Goal: Manage account settings

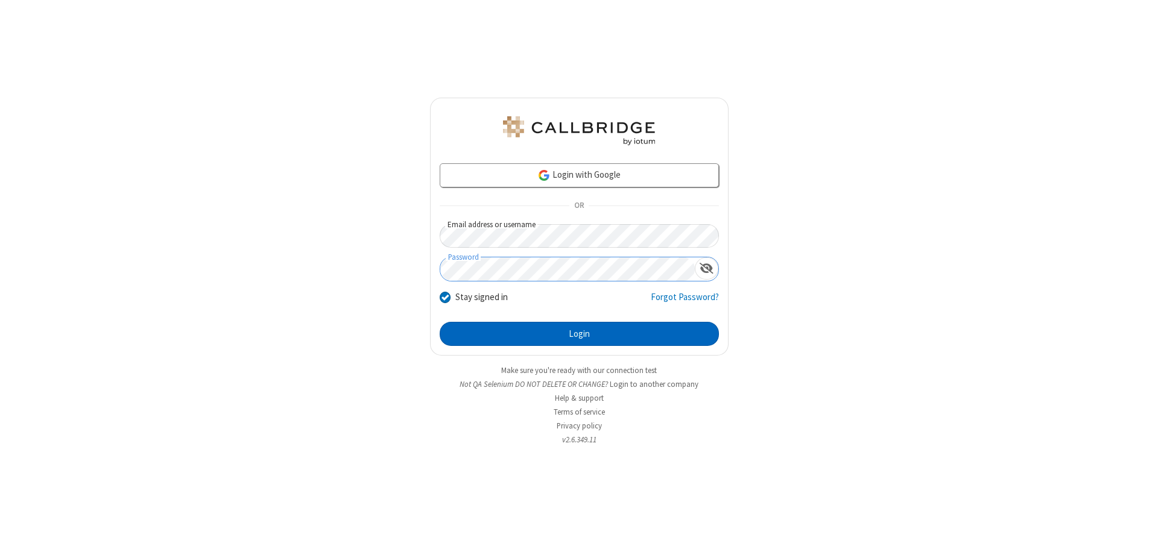
click at [579, 334] on button "Login" at bounding box center [579, 334] width 279 height 24
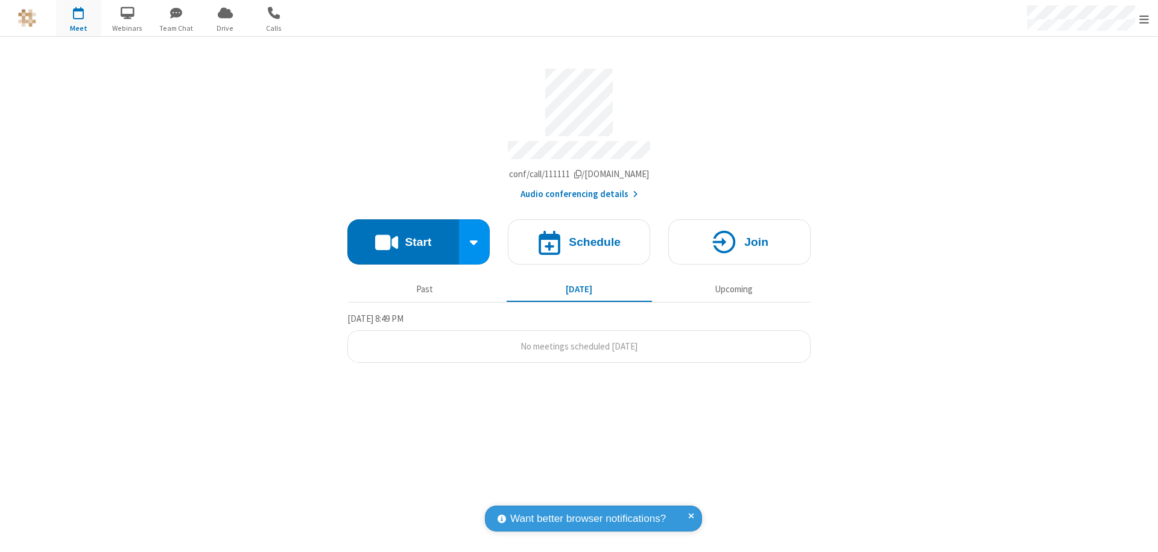
click at [1144, 19] on span "Open menu" at bounding box center [1144, 19] width 10 height 12
click at [1010, 80] on span at bounding box center [1004, 80] width 11 height 10
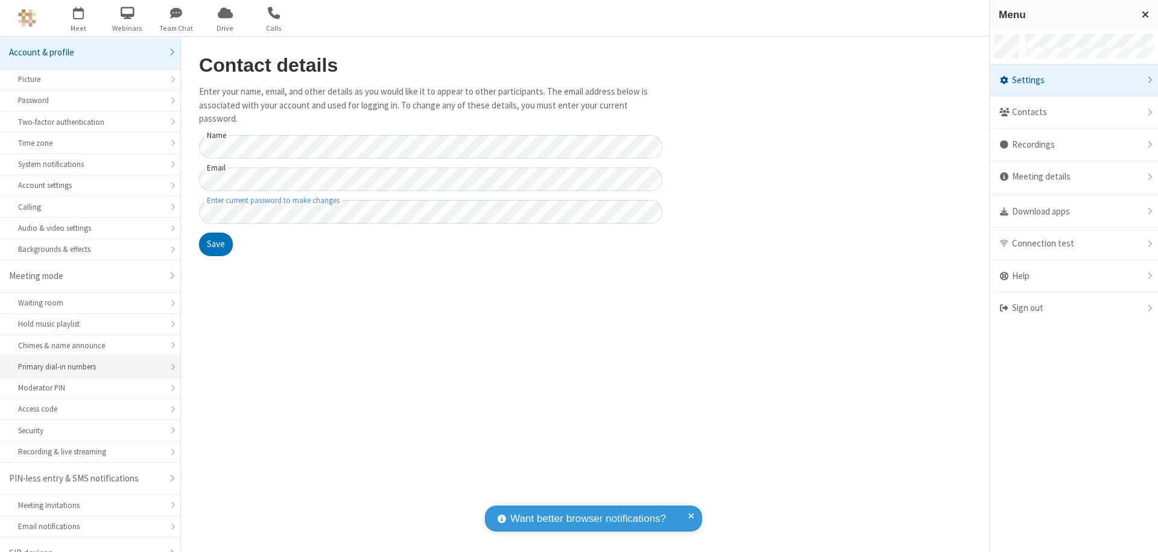
click at [86, 361] on div "Primary dial-in numbers" at bounding box center [90, 366] width 144 height 11
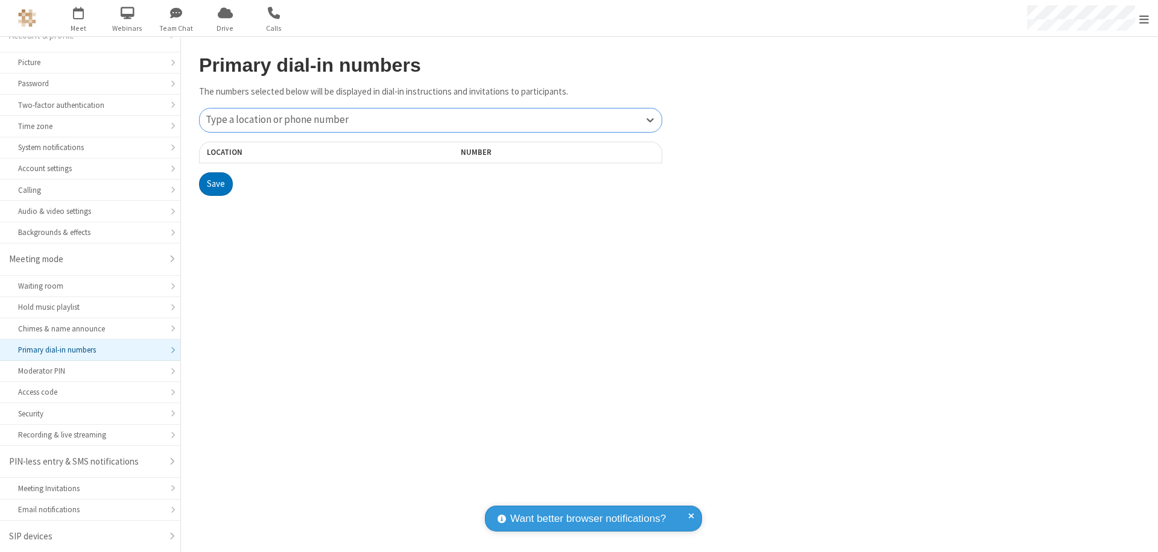
click at [431, 120] on div "Type a location or phone number" at bounding box center [431, 121] width 462 height 24
type input "[PHONE_NUMBER]"
